Goal: Obtain resource: Obtain resource

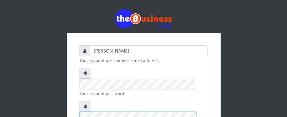
scroll to position [77, 0]
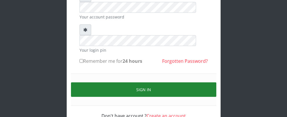
click at [158, 83] on button "Sign in" at bounding box center [143, 90] width 145 height 15
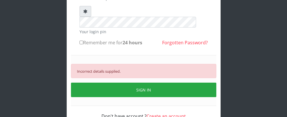
scroll to position [96, 0]
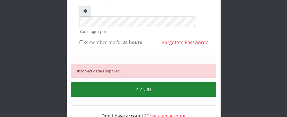
click at [146, 83] on button "SIGN IN" at bounding box center [143, 90] width 145 height 15
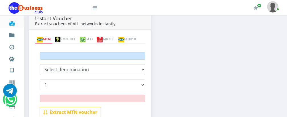
scroll to position [125, 0]
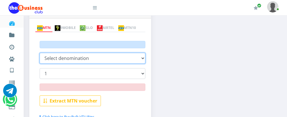
click at [142, 60] on select "MTN NGN100 @ ₦97.1 MTN NGN200 @ ₦194.2 MTN NGN500 @ ₦485.5" at bounding box center [93, 58] width 106 height 11
select select "100"
click at [40, 53] on select "MTN NGN100 @ ₦97.1 MTN NGN200 @ ₦194.2 MTN NGN500 @ ₦485.5" at bounding box center [93, 58] width 106 height 11
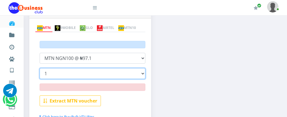
click at [142, 75] on select "1 2 3 4 5 6 7 8 9 10 15 20" at bounding box center [93, 73] width 106 height 11
select select "20"
click at [40, 69] on select "1 2 3 4 5 6 7 8 9 10 15 20" at bounding box center [93, 73] width 106 height 11
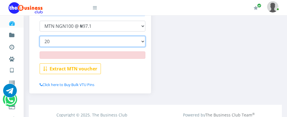
scroll to position [157, 0]
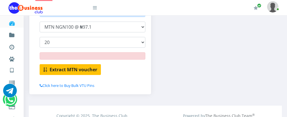
click at [83, 70] on b "Extract MTN voucher" at bounding box center [74, 70] width 48 height 6
click at [62, 70] on b "Extract MTN voucher" at bounding box center [74, 70] width 48 height 6
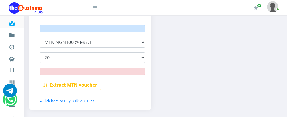
scroll to position [146, 0]
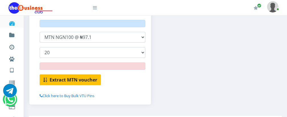
click at [75, 79] on b "Extract MTN voucher" at bounding box center [74, 80] width 48 height 6
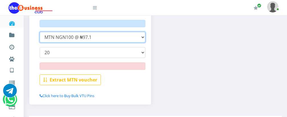
click at [142, 37] on select "MTN NGN100 @ ₦97.1 MTN NGN200 @ ₦194.2 MTN NGN500 @ ₦485.5" at bounding box center [93, 37] width 106 height 11
select select "200"
click at [40, 32] on select "MTN NGN100 @ ₦97.1 MTN NGN200 @ ₦194.2 MTN NGN500 @ ₦485.5" at bounding box center [93, 37] width 106 height 11
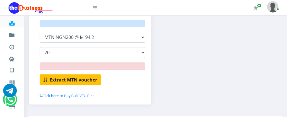
click at [76, 82] on b "Extract MTN voucher" at bounding box center [74, 80] width 48 height 6
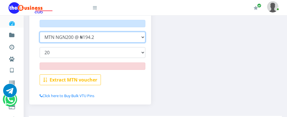
click at [142, 37] on select "MTN NGN100 @ ₦97.1 MTN NGN200 @ ₦194.2 MTN NGN500 @ ₦485.5" at bounding box center [93, 37] width 106 height 11
click at [40, 32] on select "MTN NGN100 @ ₦97.1 MTN NGN200 @ ₦194.2 MTN NGN500 @ ₦485.5" at bounding box center [93, 37] width 106 height 11
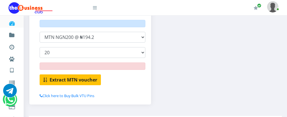
click at [89, 78] on b "Extract MTN voucher" at bounding box center [74, 80] width 48 height 6
click at [62, 79] on b "Extract MTN voucher" at bounding box center [74, 80] width 48 height 6
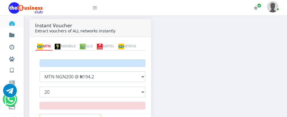
scroll to position [109, 0]
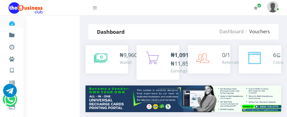
select select "100"
select select "20"
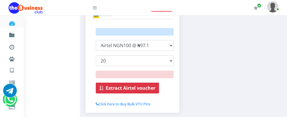
scroll to position [139, 0]
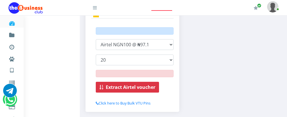
click at [118, 84] on b "Extract Airtel voucher" at bounding box center [131, 87] width 50 height 6
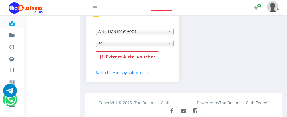
click at [125, 79] on div "Instant Voucher Extract vouchers of ALL networks instantly MTN 9MOBILE GLO AIRT…" at bounding box center [132, 33] width 102 height 108
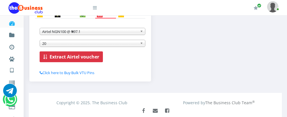
scroll to position [0, 0]
click at [81, 58] on b "Extract Airtel voucher" at bounding box center [75, 57] width 50 height 6
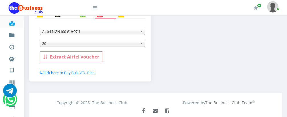
click at [81, 58] on b "Extract Airtel voucher" at bounding box center [75, 57] width 50 height 6
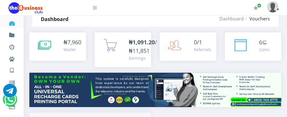
scroll to position [139, 0]
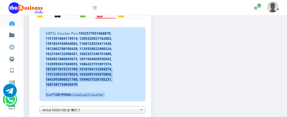
drag, startPoint x: 286, startPoint y: 68, endPoint x: 291, endPoint y: 68, distance: 6.0
click at [287, 68] on html "Dashboard Fund wallet [ 7,960.22 ] Transactions Miscellaneous Payments AIRTIME …" at bounding box center [143, 40] width 287 height 359
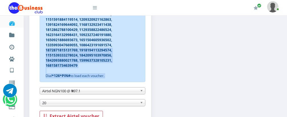
scroll to position [168, 0]
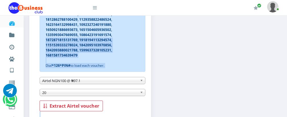
click at [143, 81] on b at bounding box center [142, 81] width 5 height 7
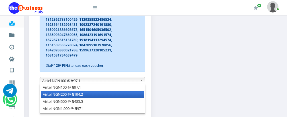
click at [133, 98] on li "Airtel NGN200 @ ₦194.2" at bounding box center [92, 94] width 103 height 7
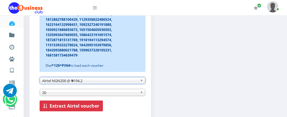
click at [78, 109] on b "Extract Airtel voucher" at bounding box center [75, 106] width 50 height 6
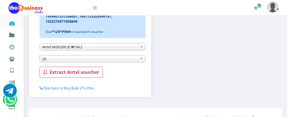
scroll to position [201, 0]
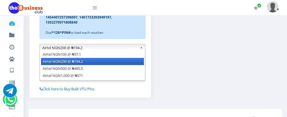
click at [141, 48] on b at bounding box center [142, 47] width 5 height 7
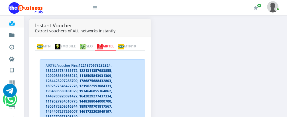
scroll to position [106, 0]
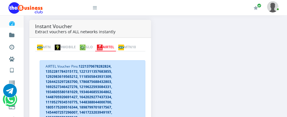
click at [44, 44] on link "MTN" at bounding box center [44, 48] width 18 height 8
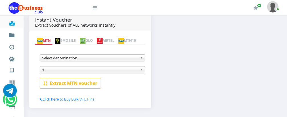
scroll to position [129, 0]
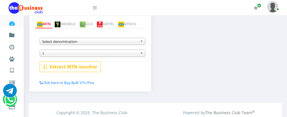
click at [142, 42] on b at bounding box center [142, 41] width 5 height 7
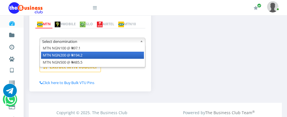
click at [135, 58] on li "MTN NGN200 @ ₦194.2" at bounding box center [92, 55] width 103 height 7
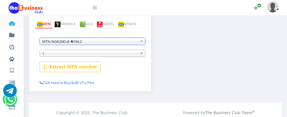
click at [142, 54] on b at bounding box center [142, 53] width 5 height 7
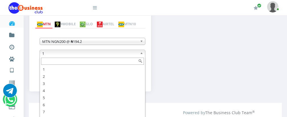
click at [111, 63] on input "text" at bounding box center [92, 61] width 103 height 7
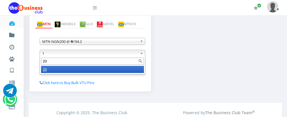
type input "20"
click at [100, 71] on li "20" at bounding box center [92, 69] width 103 height 7
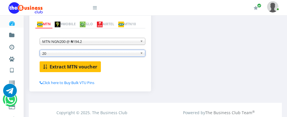
click at [71, 68] on b "Extract MTN voucher" at bounding box center [74, 67] width 48 height 6
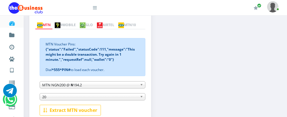
scroll to position [23, 0]
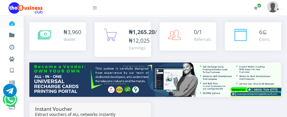
click at [144, 31] on b "₦1,265.20" at bounding box center [142, 32] width 26 height 8
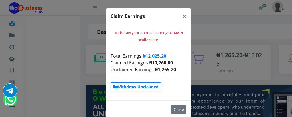
click at [125, 86] on strong "Withdraw Unclaimed" at bounding box center [135, 86] width 45 height 5
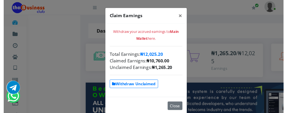
scroll to position [103, 0]
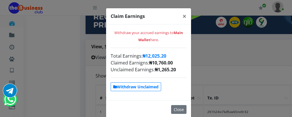
click at [182, 105] on button "Close" at bounding box center [178, 109] width 15 height 9
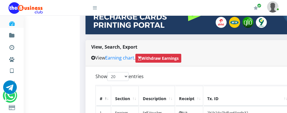
scroll to position [0, 0]
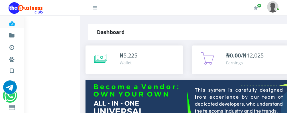
click at [16, 79] on li "Vouchers" at bounding box center [12, 82] width 24 height 12
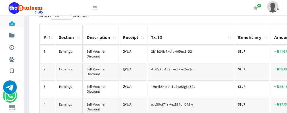
scroll to position [167, 0]
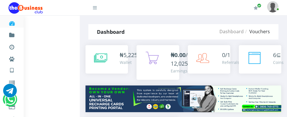
select select "200"
select select "20"
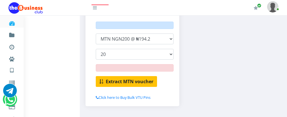
scroll to position [145, 0]
click at [131, 79] on b "Extract MTN voucher" at bounding box center [130, 82] width 48 height 6
click at [130, 79] on b "Extract MTN voucher" at bounding box center [130, 82] width 48 height 6
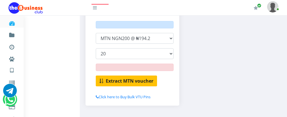
scroll to position [146, 0]
click at [126, 78] on b "Extract MTN voucher" at bounding box center [130, 81] width 48 height 6
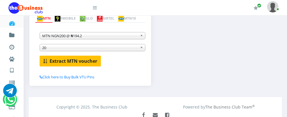
scroll to position [0, 0]
click at [68, 61] on b "Extract MTN voucher" at bounding box center [74, 61] width 48 height 6
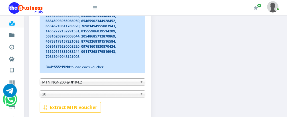
scroll to position [169, 0]
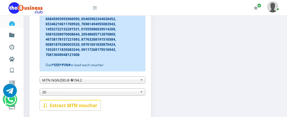
click at [142, 82] on b at bounding box center [142, 80] width 5 height 7
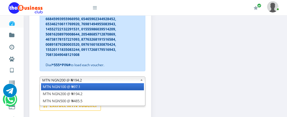
click at [138, 89] on li "MTN NGN100 @ ₦97.1" at bounding box center [92, 86] width 103 height 7
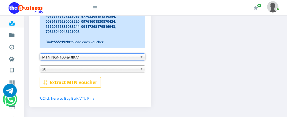
scroll to position [193, 0]
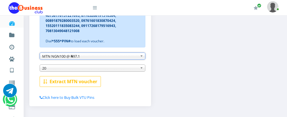
click at [125, 69] on span "20" at bounding box center [89, 68] width 95 height 7
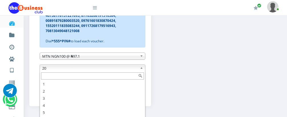
scroll to position [17, 0]
click at [111, 78] on input "text" at bounding box center [92, 76] width 103 height 7
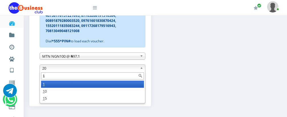
scroll to position [0, 0]
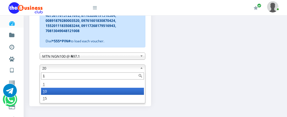
type input "1"
click at [95, 95] on li "1 0" at bounding box center [92, 91] width 103 height 7
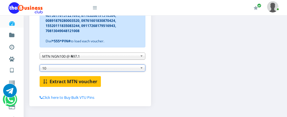
click at [70, 81] on b "Extract MTN voucher" at bounding box center [74, 82] width 48 height 6
